Goal: Information Seeking & Learning: Learn about a topic

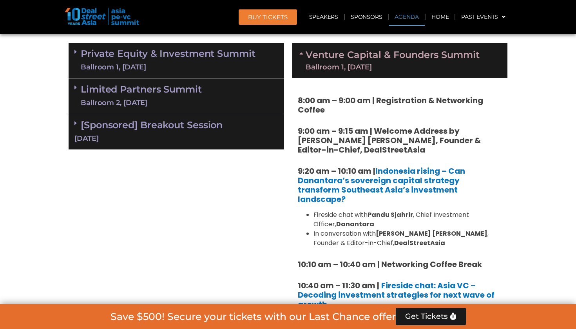
scroll to position [476, 0]
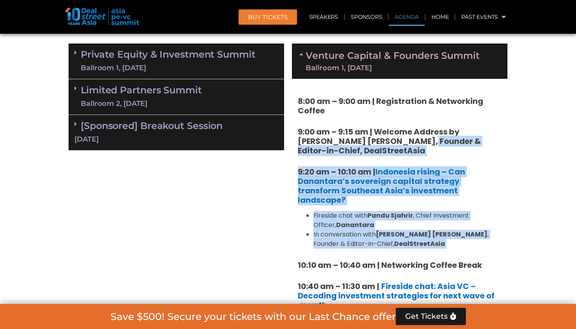
drag, startPoint x: 394, startPoint y: 137, endPoint x: 467, endPoint y: 238, distance: 124.7
click at [177, 56] on link "Private Equity & Investment Summit Ballroom 1, [DATE]" at bounding box center [168, 61] width 175 height 24
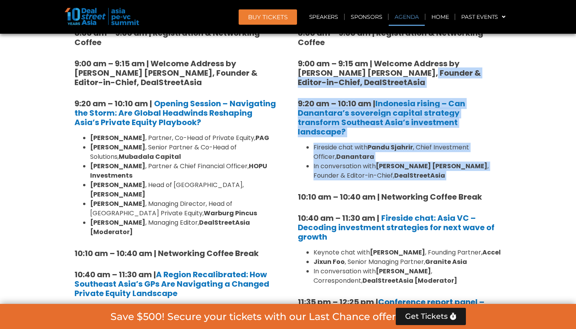
scroll to position [545, 0]
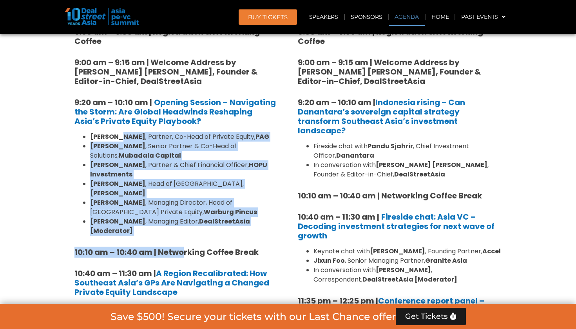
drag, startPoint x: 113, startPoint y: 134, endPoint x: 183, endPoint y: 230, distance: 119.0
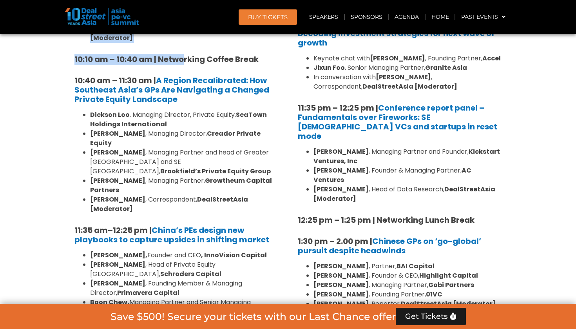
scroll to position [734, 0]
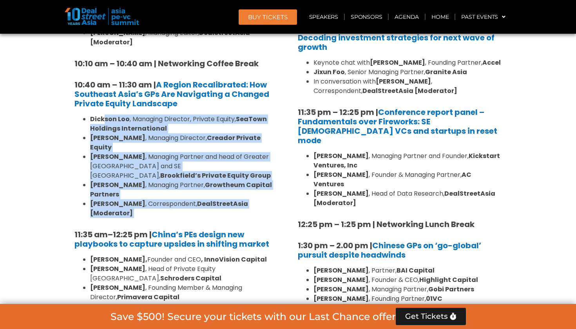
drag, startPoint x: 104, startPoint y: 96, endPoint x: 165, endPoint y: 183, distance: 106.7
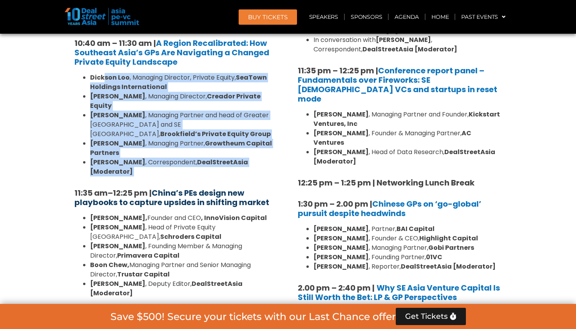
scroll to position [776, 0]
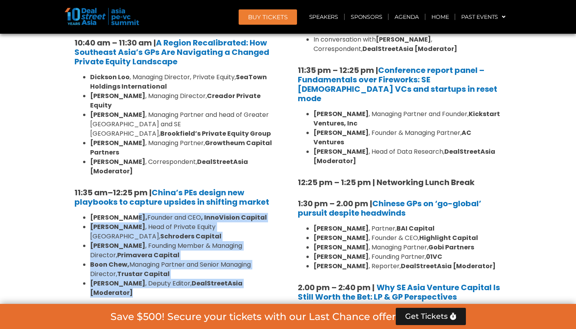
drag, startPoint x: 126, startPoint y: 178, endPoint x: 276, endPoint y: 238, distance: 161.4
click at [276, 238] on ul "[PERSON_NAME], Founder and CEO , InnoVision Capital [PERSON_NAME] , Head of Pri…" at bounding box center [176, 255] width 204 height 85
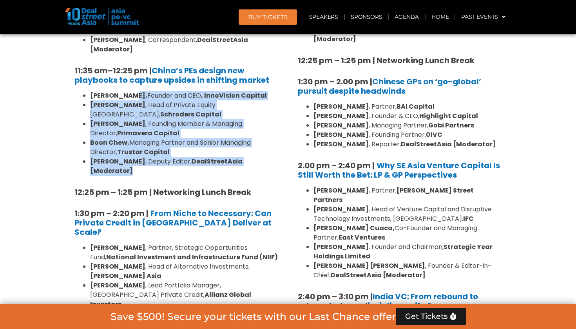
scroll to position [908, 0]
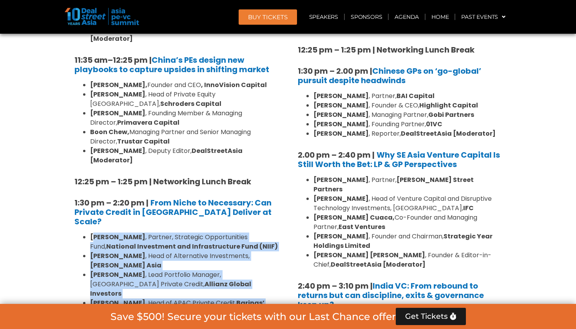
drag, startPoint x: 93, startPoint y: 169, endPoint x: 163, endPoint y: 266, distance: 119.6
click at [163, 266] on div "8:00 am – 9:00 am | Registration & Networking Coffee 9:00 am – 9:15 am | Welcom…" at bounding box center [177, 255] width 216 height 1219
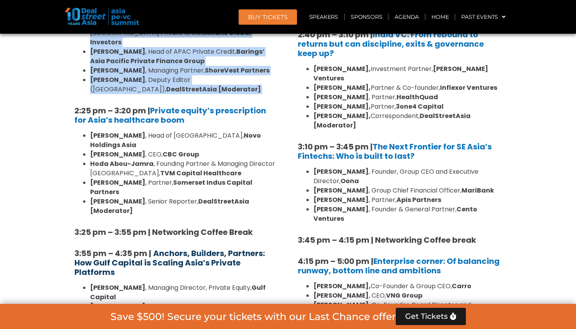
scroll to position [1167, 0]
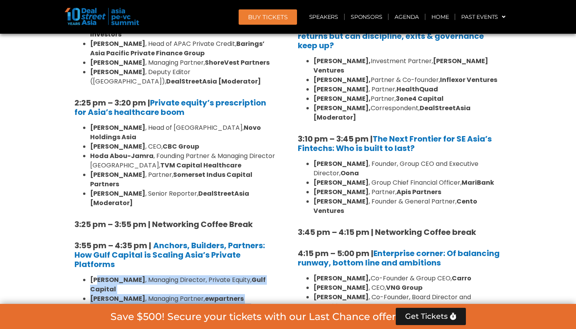
drag, startPoint x: 96, startPoint y: 165, endPoint x: 137, endPoint y: 207, distance: 57.9
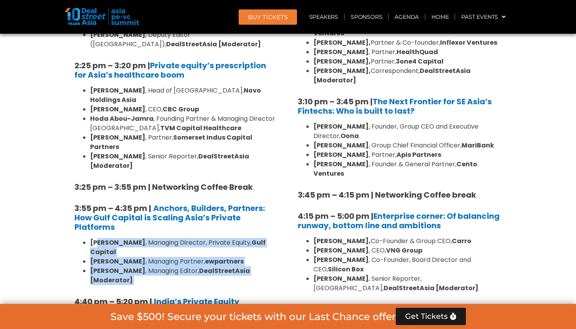
scroll to position [1206, 0]
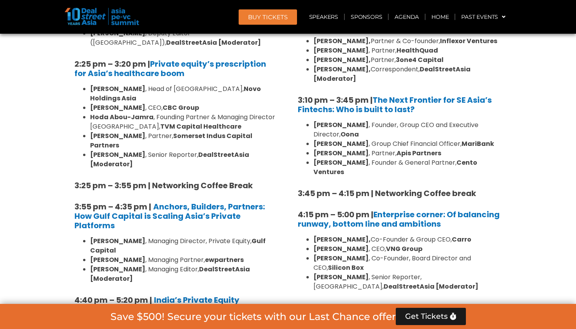
drag, startPoint x: 104, startPoint y: 201, endPoint x: 180, endPoint y: 294, distance: 120.0
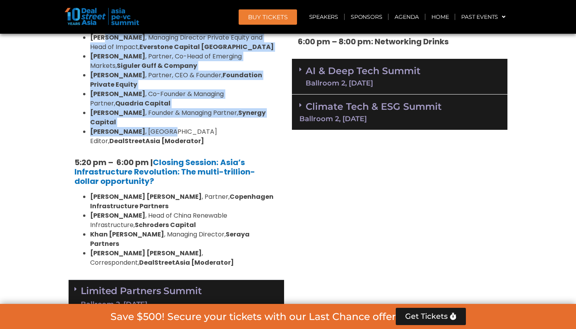
scroll to position [1499, 0]
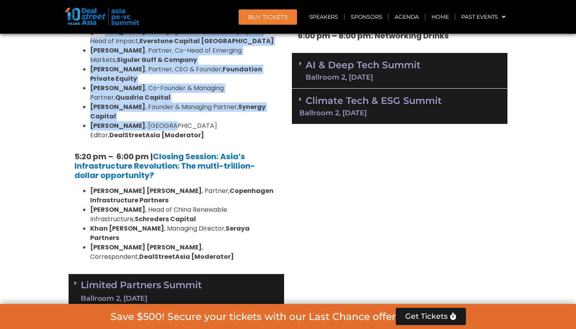
click at [149, 294] on div "Ballroom 2, [DATE]" at bounding box center [141, 299] width 121 height 10
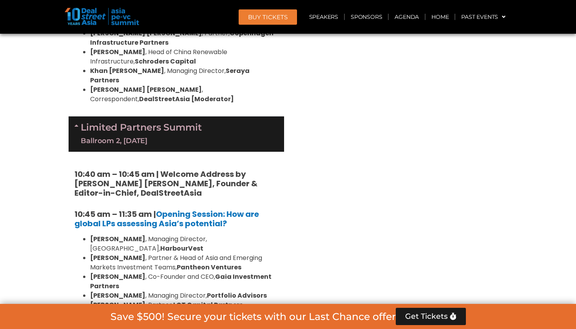
scroll to position [1656, 0]
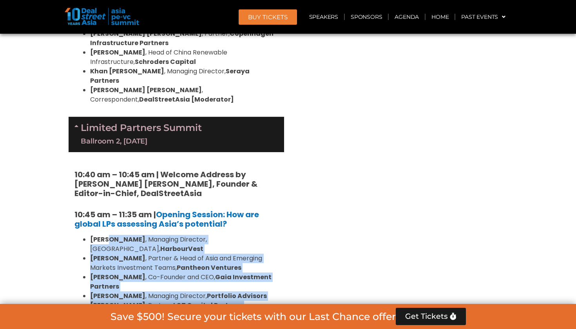
drag, startPoint x: 105, startPoint y: 105, endPoint x: 252, endPoint y: 298, distance: 242.8
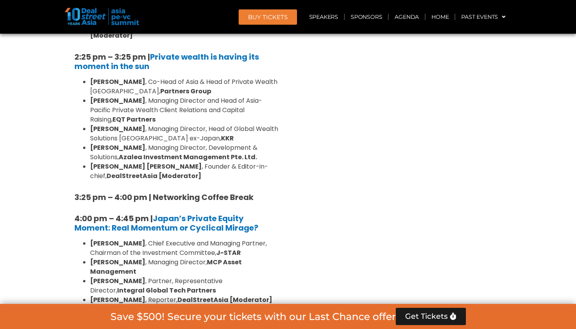
scroll to position [2214, 0]
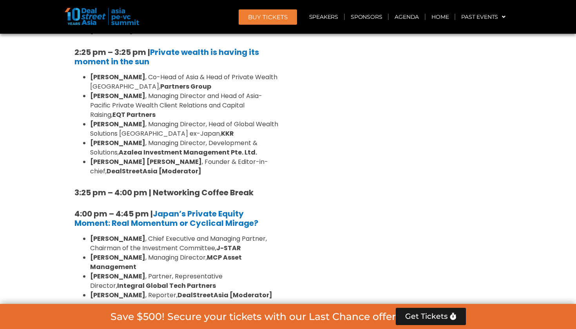
drag, startPoint x: 105, startPoint y: 152, endPoint x: 153, endPoint y: 215, distance: 78.5
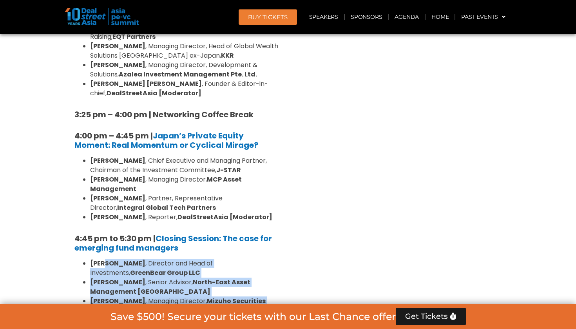
scroll to position [2337, 0]
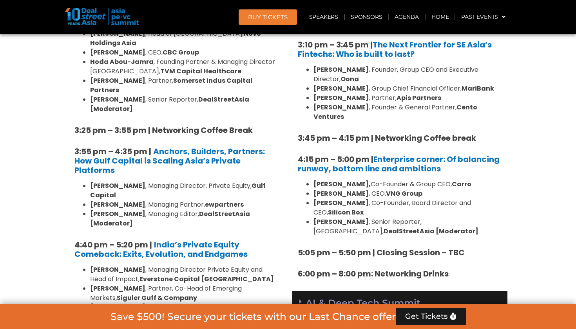
scroll to position [1444, 0]
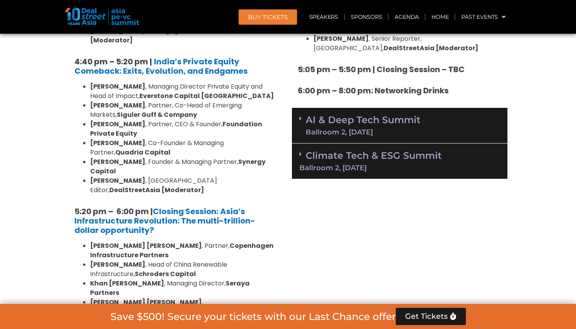
click at [332, 115] on link "AI & Deep Tech Summit Ballroom 2, [DATE]" at bounding box center [363, 125] width 115 height 20
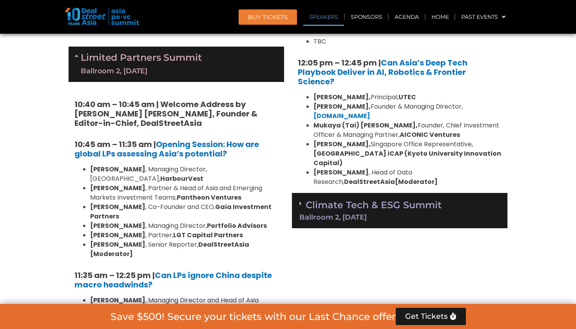
scroll to position [1745, 0]
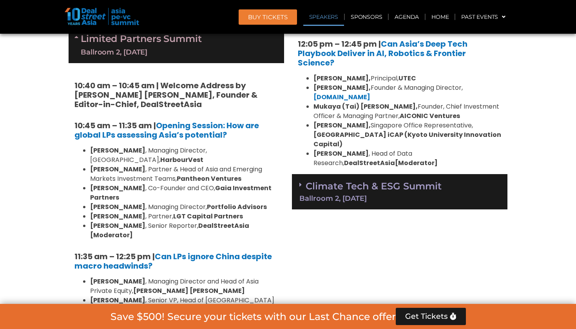
click at [339, 180] on link "Climate Tech & ESG Summit Ballroom 2, [DATE]" at bounding box center [399, 191] width 201 height 22
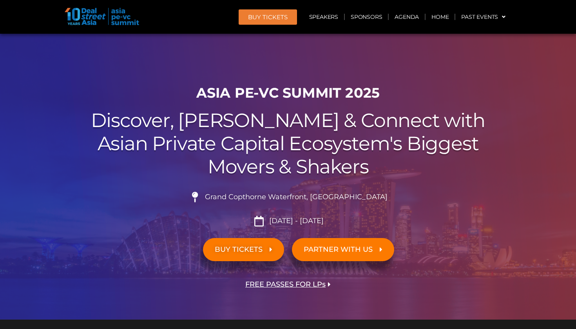
scroll to position [0, 0]
